Goal: Communication & Community: Ask a question

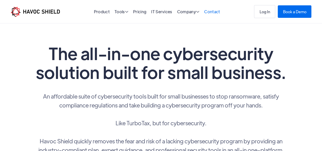
click at [210, 11] on link "Contact" at bounding box center [212, 11] width 16 height 5
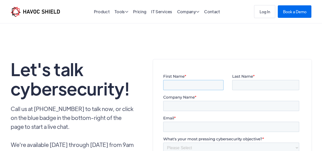
click at [174, 85] on input "First Name *" at bounding box center [193, 85] width 60 height 10
click at [249, 87] on input "Last Name *" at bounding box center [265, 85] width 67 height 10
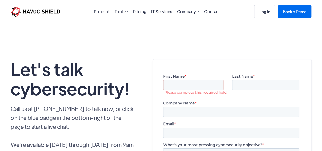
type input "Moataz"
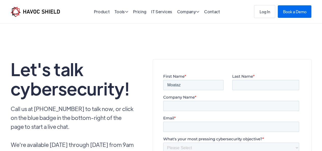
click at [247, 83] on input "Last Name *" at bounding box center [265, 85] width 67 height 10
type input "Raafat"
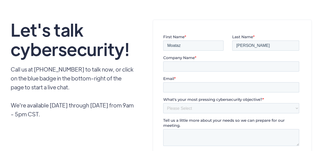
scroll to position [40, 0]
click at [189, 65] on input "Company Name *" at bounding box center [231, 66] width 136 height 10
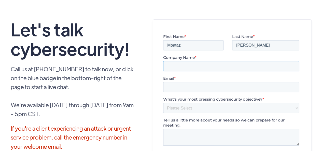
type input "Teleconda"
click at [194, 83] on input "Email *" at bounding box center [231, 87] width 136 height 10
type input "mr@teleconda.com"
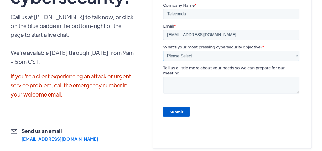
click at [189, 56] on select "Please Select Need help completing a security questionnaire Protecting your bus…" at bounding box center [231, 56] width 136 height 10
select select "Other"
click at [163, 61] on select "Please Select Need help completing a security questionnaire Protecting your bus…" at bounding box center [231, 56] width 136 height 10
click at [191, 83] on textarea "Tell us a little more about your needs so we can prepare for our meeting." at bounding box center [231, 85] width 136 height 17
paste textarea "Dear Sir/Madame, My name is Moataz, and I am founder and CEO of Teleconda. We o…"
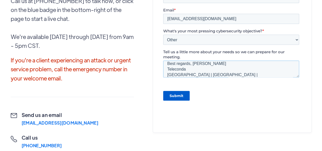
scroll to position [146, 0]
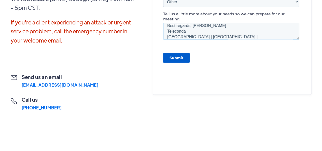
type textarea "Dear Sir/Madame, My name is Moataz, and I am founder and CEO of Teleconda. We o…"
click at [172, 58] on input "Submit" at bounding box center [176, 58] width 26 height 10
